Goal: Information Seeking & Learning: Learn about a topic

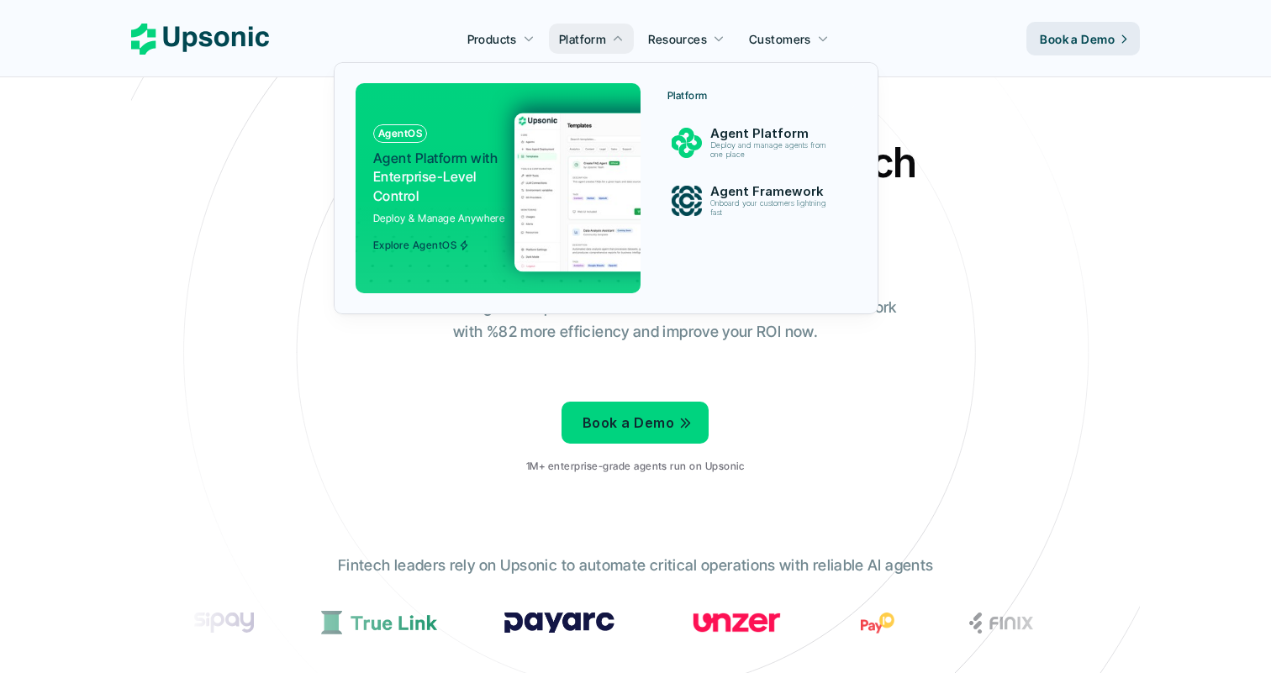
click at [630, 145] on img at bounding box center [678, 192] width 327 height 159
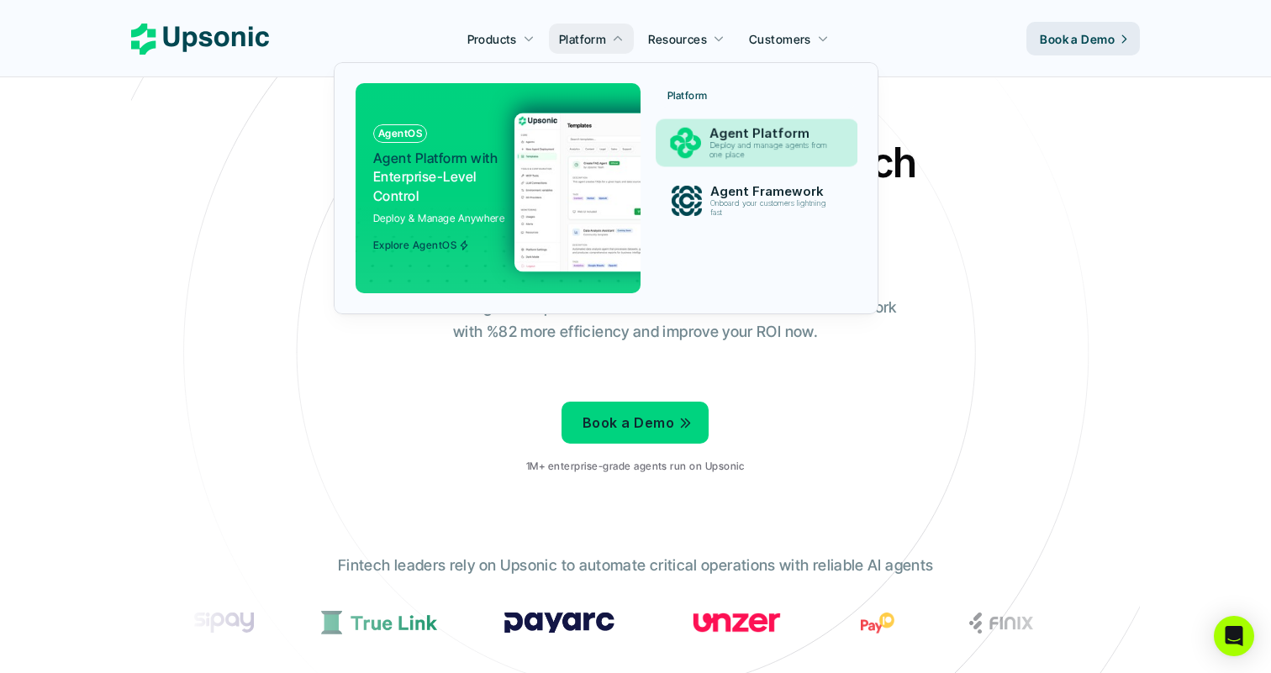
click at [701, 139] on div "Agent Platform Deploy and manage agents from one place" at bounding box center [773, 143] width 144 height 41
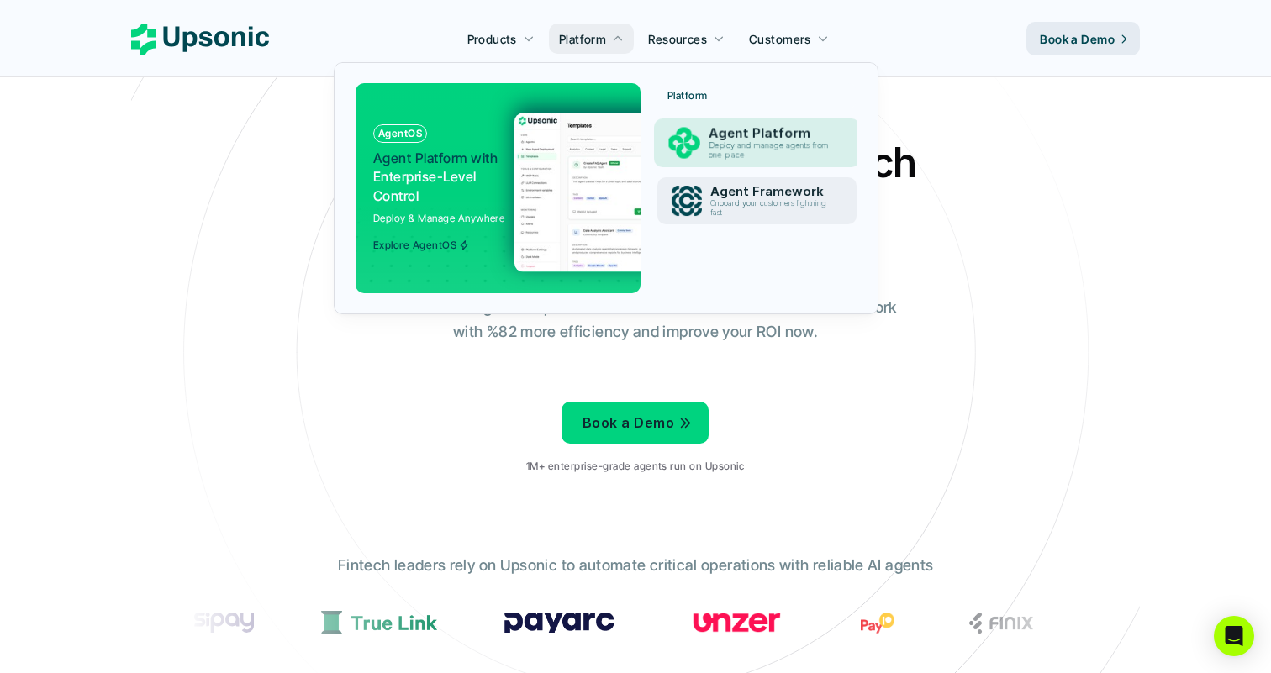
click at [692, 216] on link "Agent Framework Onboard your customers lightning fast" at bounding box center [756, 200] width 199 height 47
click at [693, 160] on link "Agent Platform Deploy and manage agents from one place" at bounding box center [757, 142] width 200 height 47
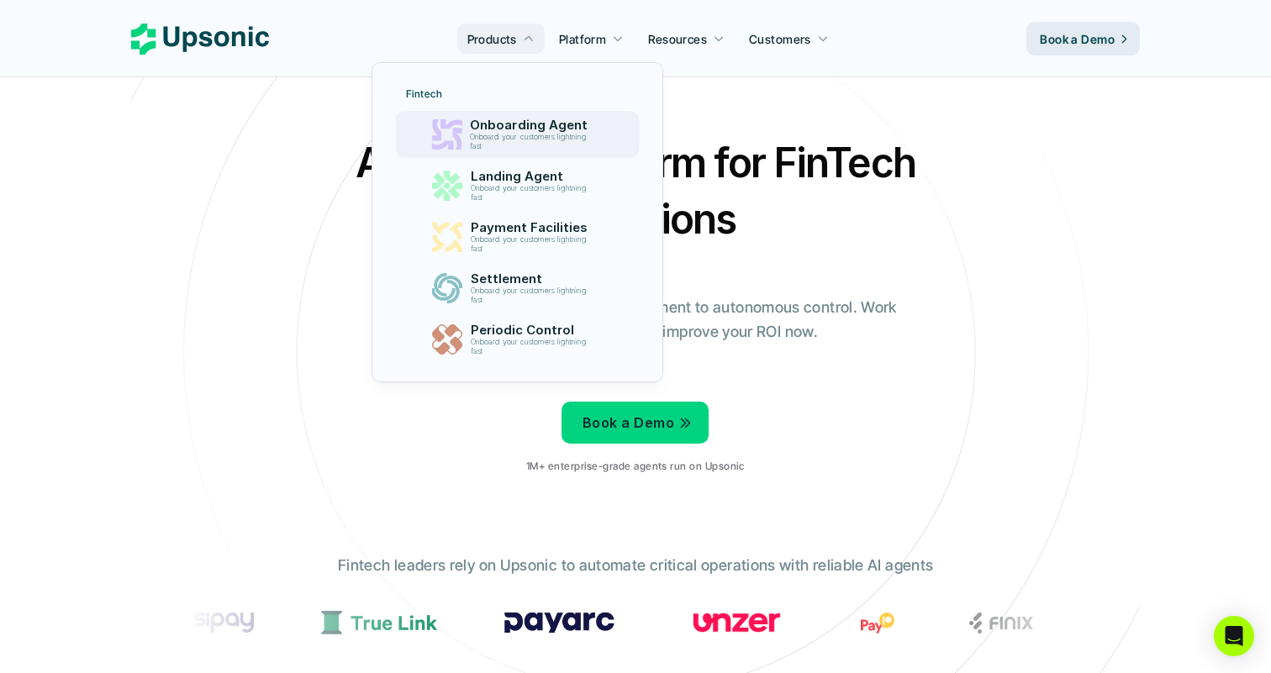
click at [514, 122] on p "Onboarding Agent" at bounding box center [532, 125] width 124 height 15
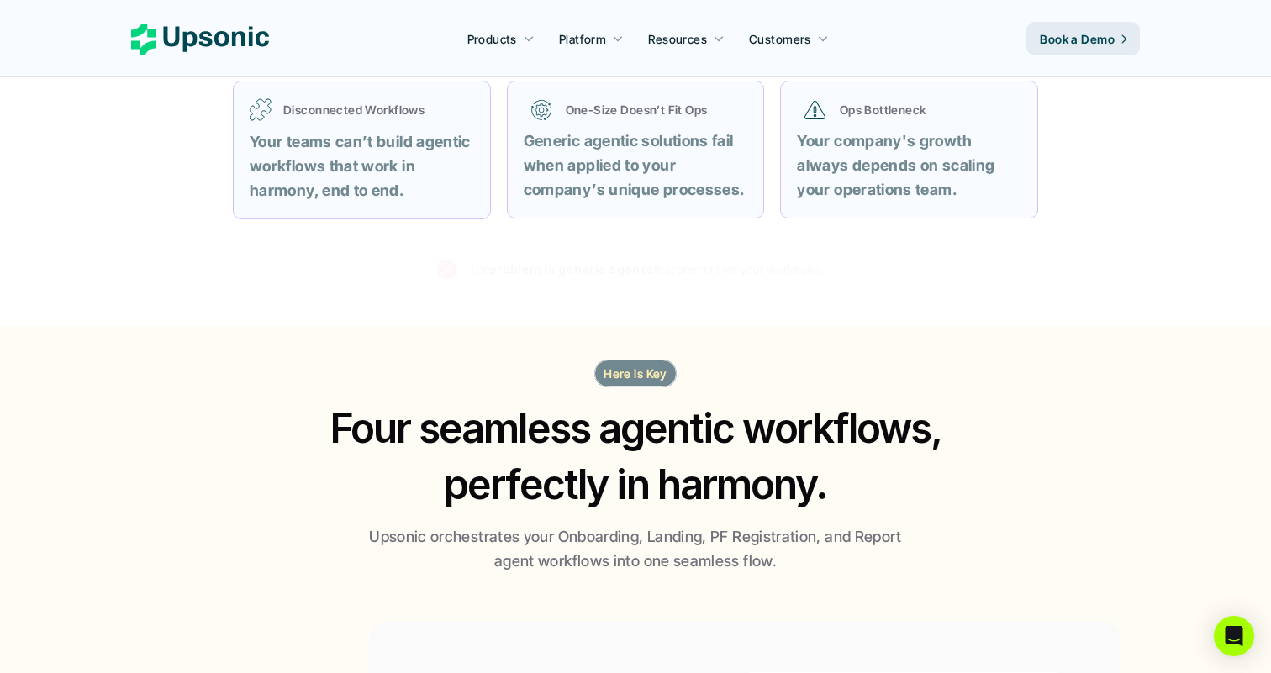
scroll to position [754, 0]
